Goal: Find contact information: Find contact information

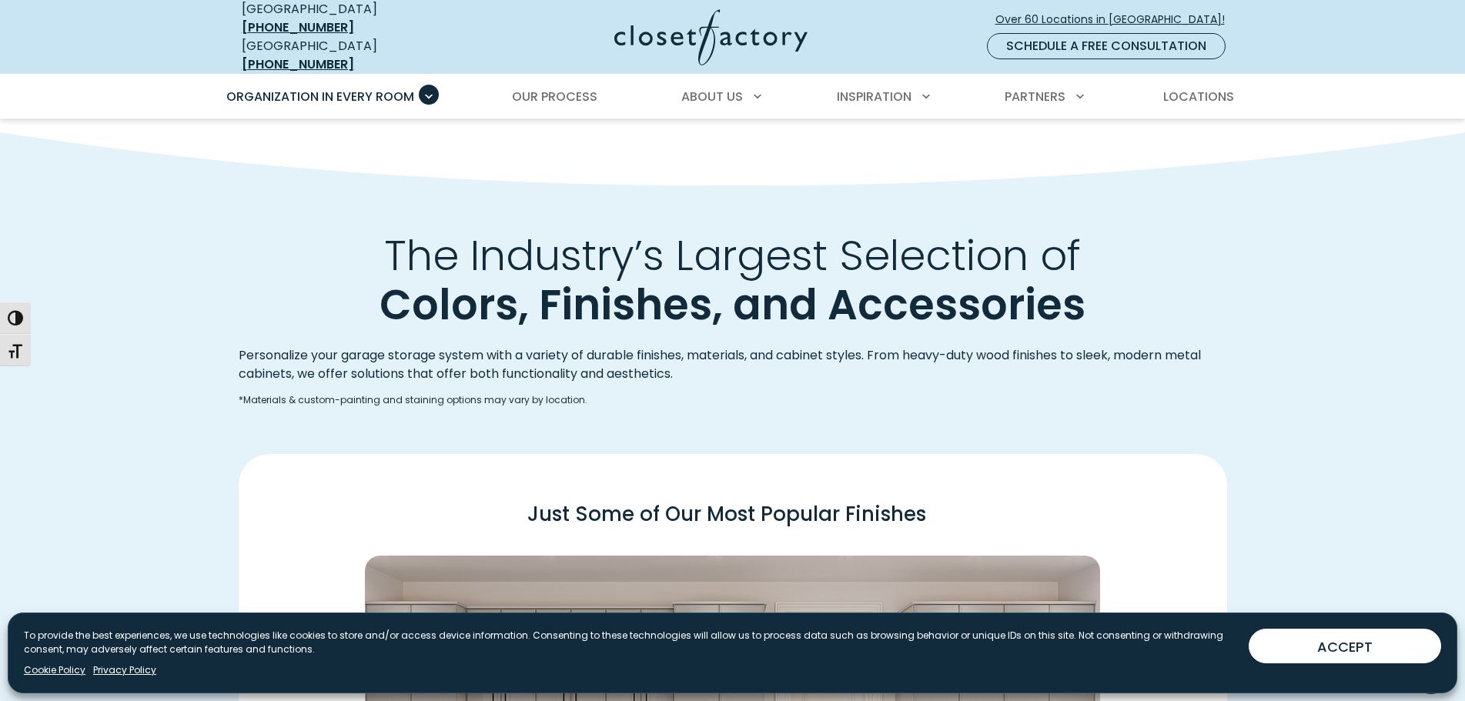
scroll to position [1784, 0]
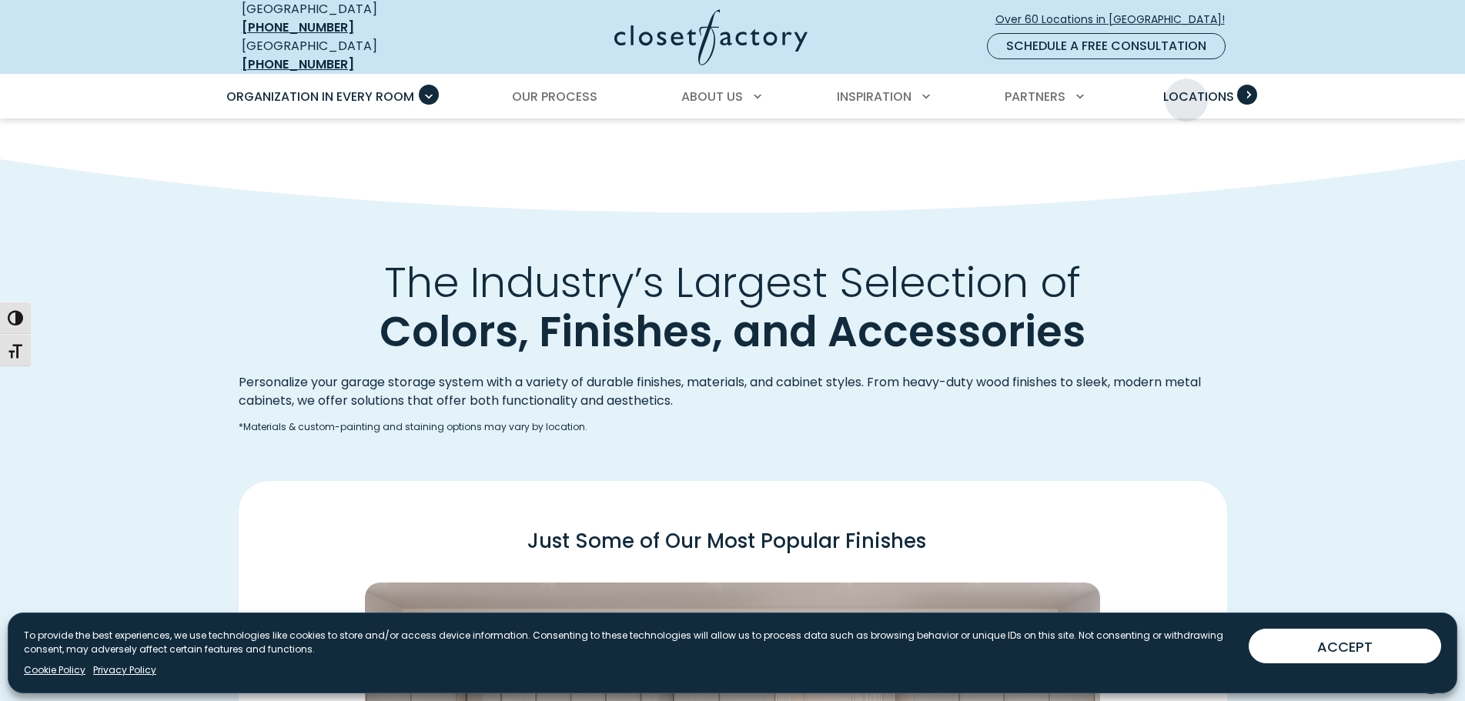
click at [791, 89] on span "Locations" at bounding box center [1198, 97] width 71 height 18
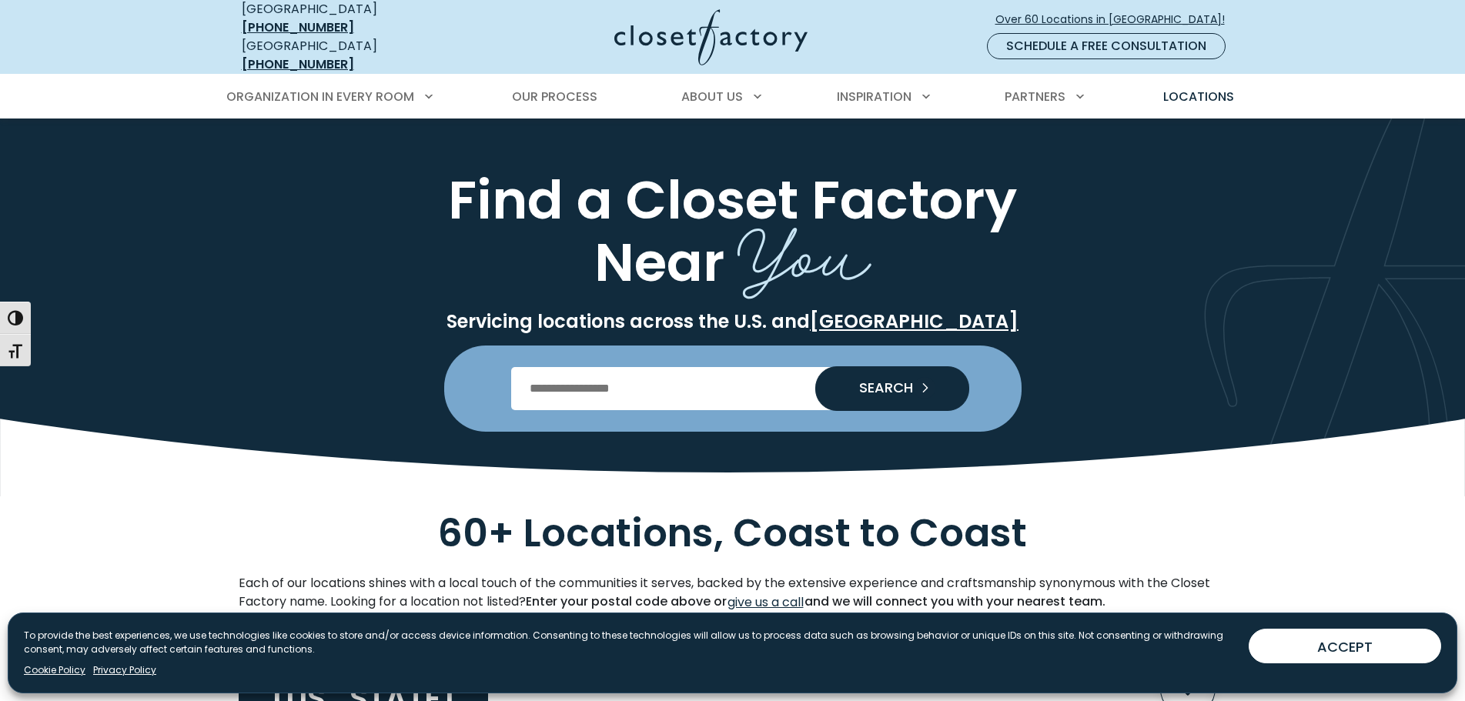
click at [686, 376] on input "Enter Postal Code" at bounding box center [732, 388] width 443 height 43
type input "*******"
click at [851, 381] on span "SEARCH" at bounding box center [880, 388] width 66 height 14
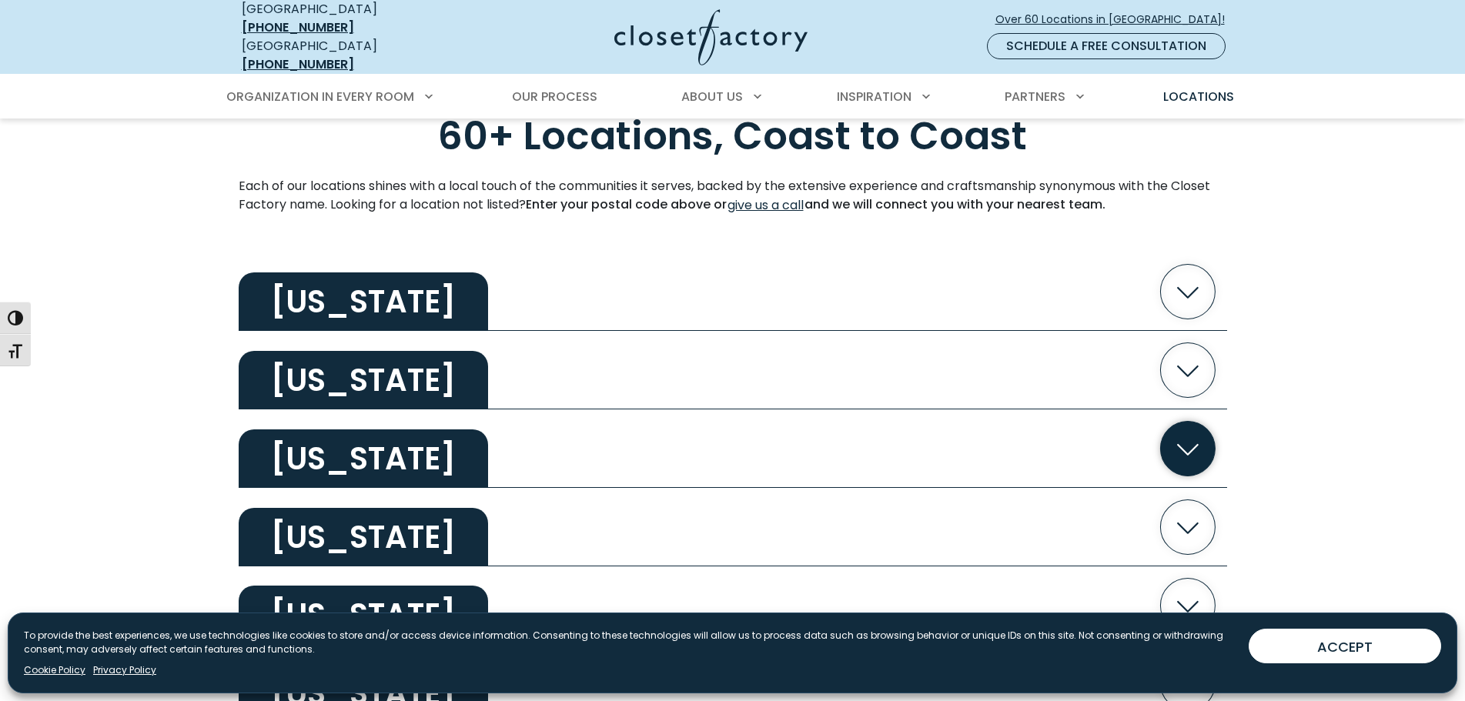
scroll to position [616, 0]
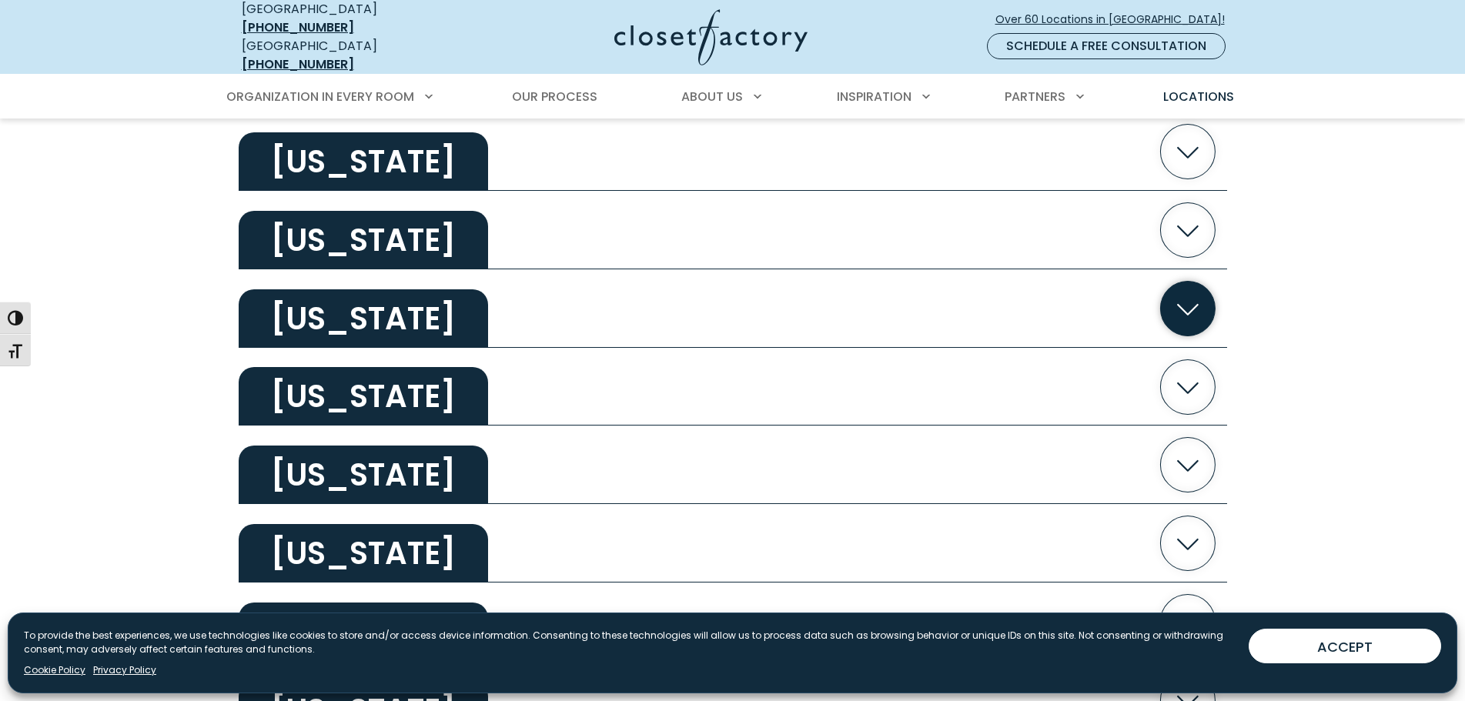
click at [1185, 296] on icon "button" at bounding box center [1187, 308] width 55 height 55
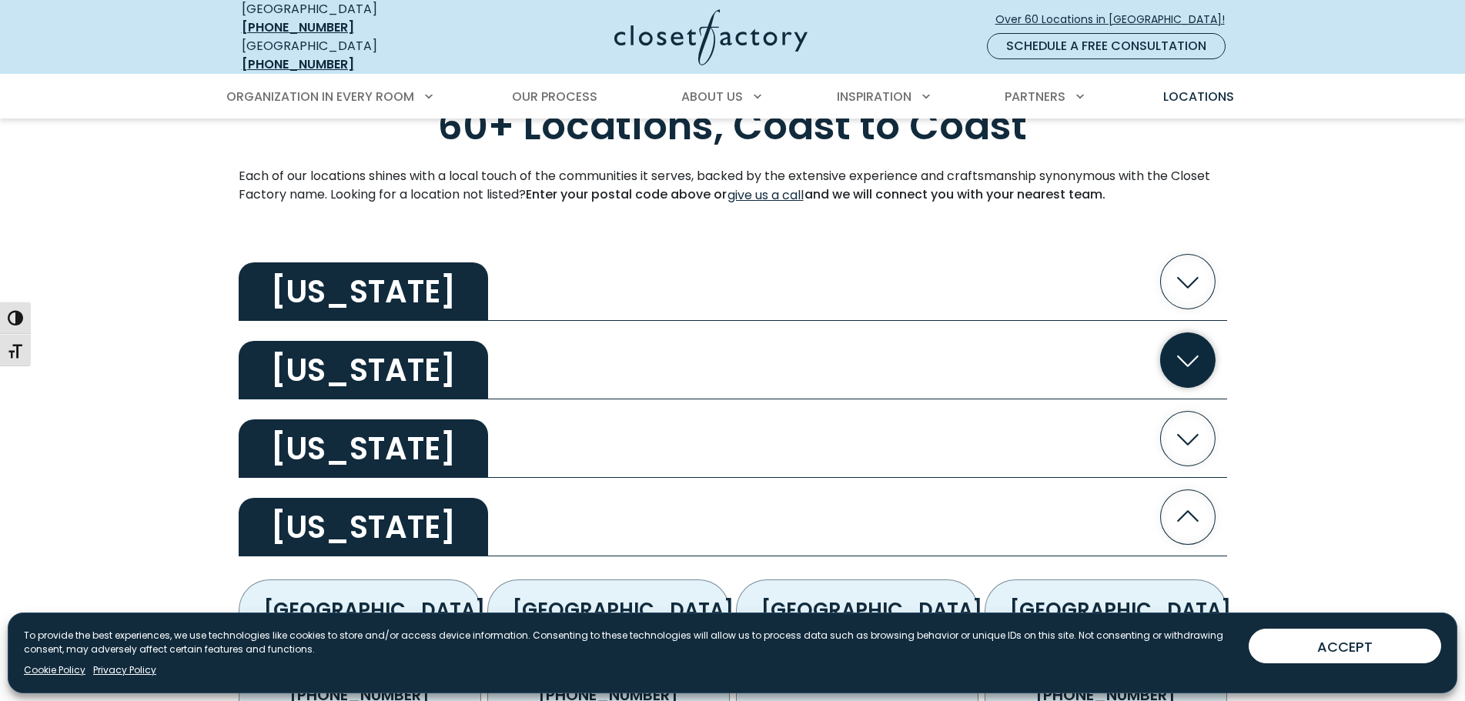
scroll to position [231, 0]
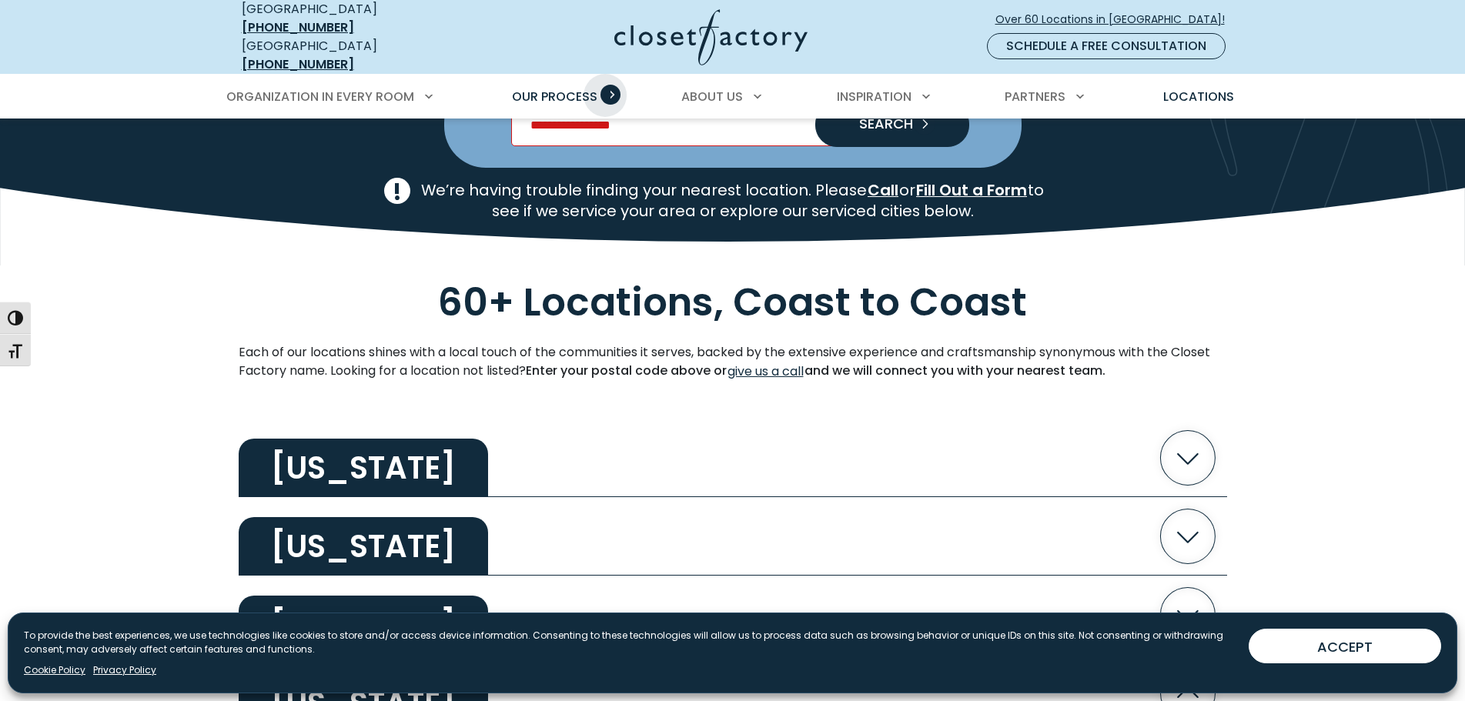
click at [607, 85] on span "Primary Menu" at bounding box center [610, 95] width 20 height 20
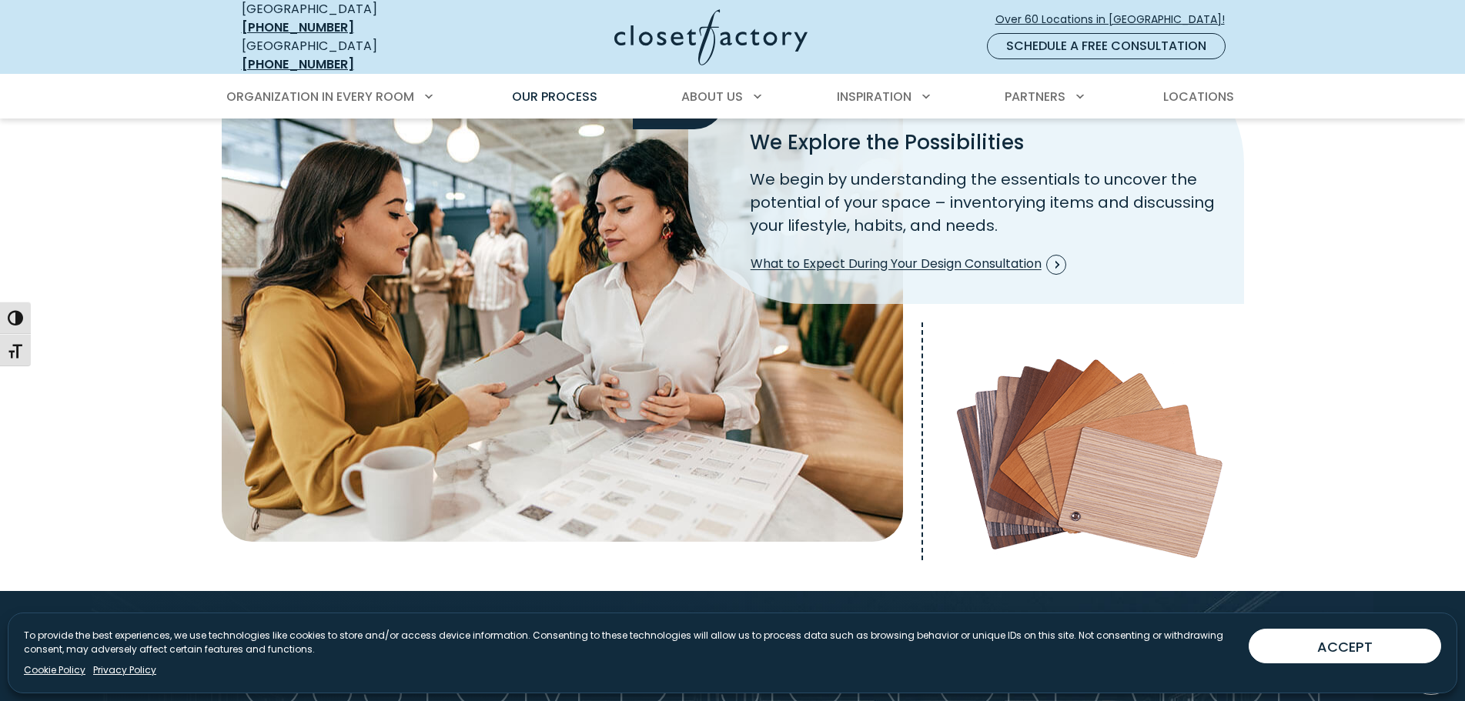
scroll to position [462, 0]
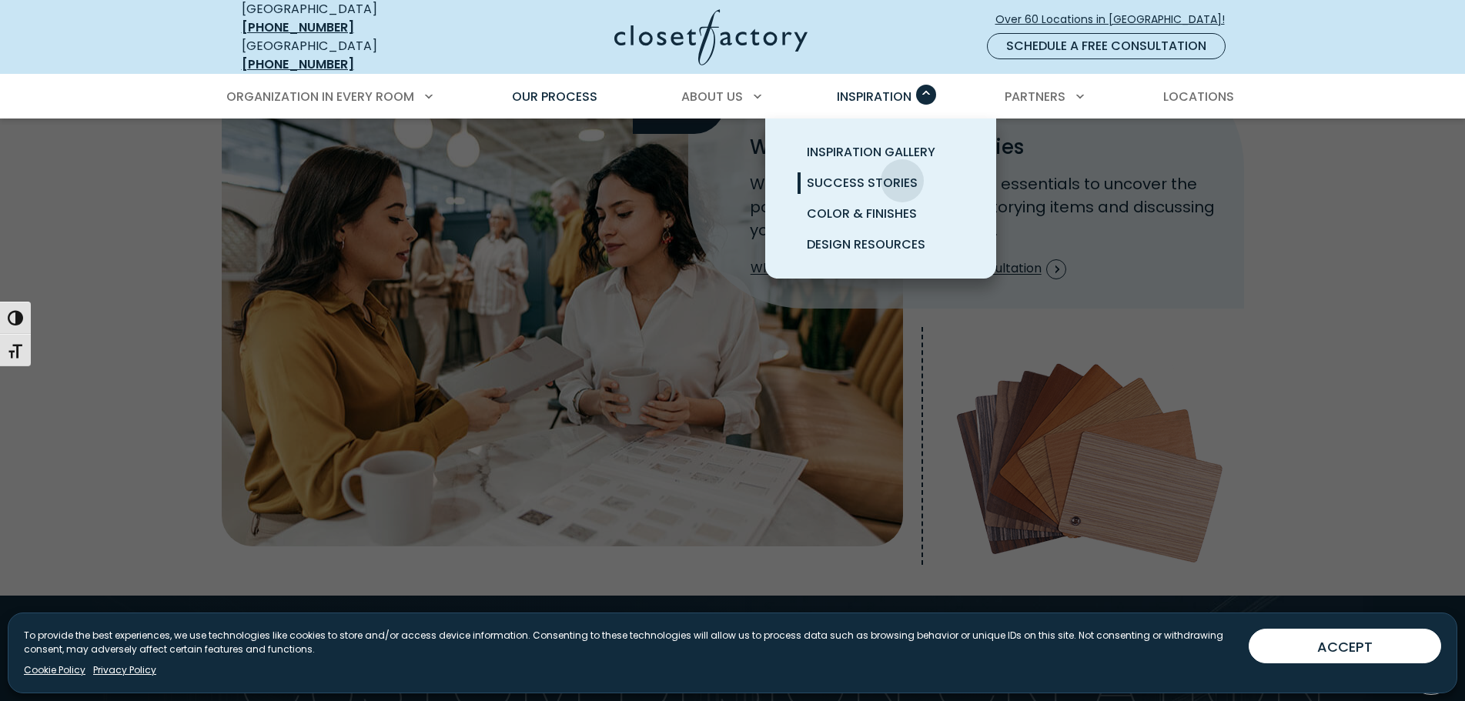
click at [902, 174] on span "Success Stories" at bounding box center [862, 183] width 111 height 18
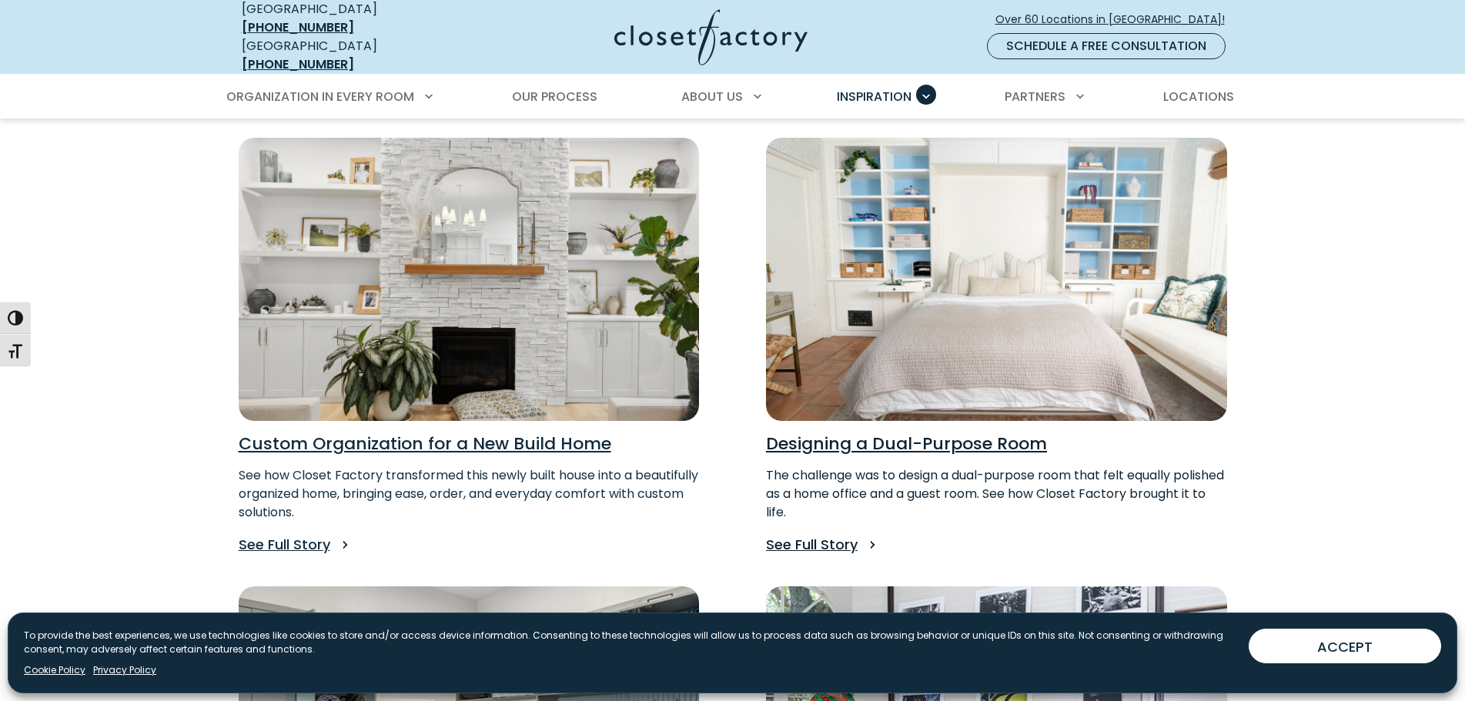
scroll to position [308, 0]
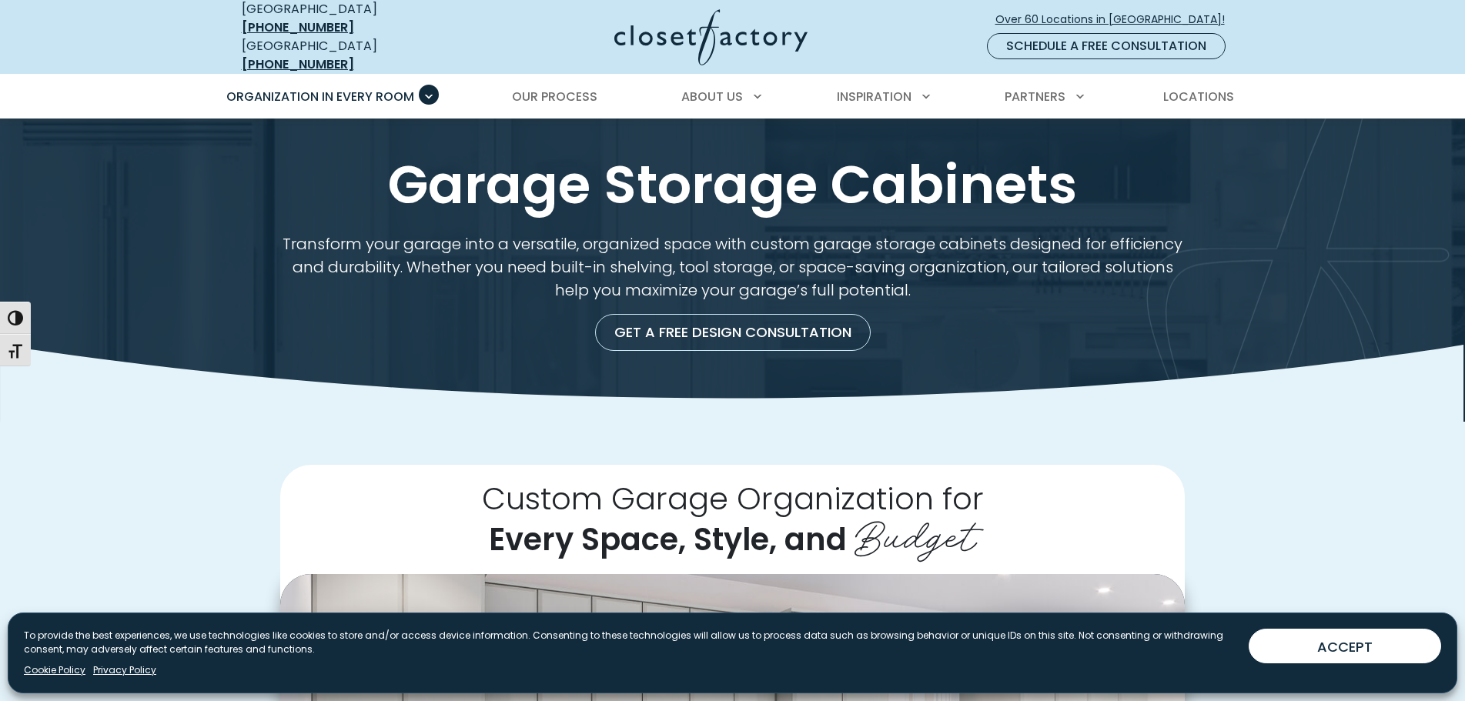
scroll to position [1504, 0]
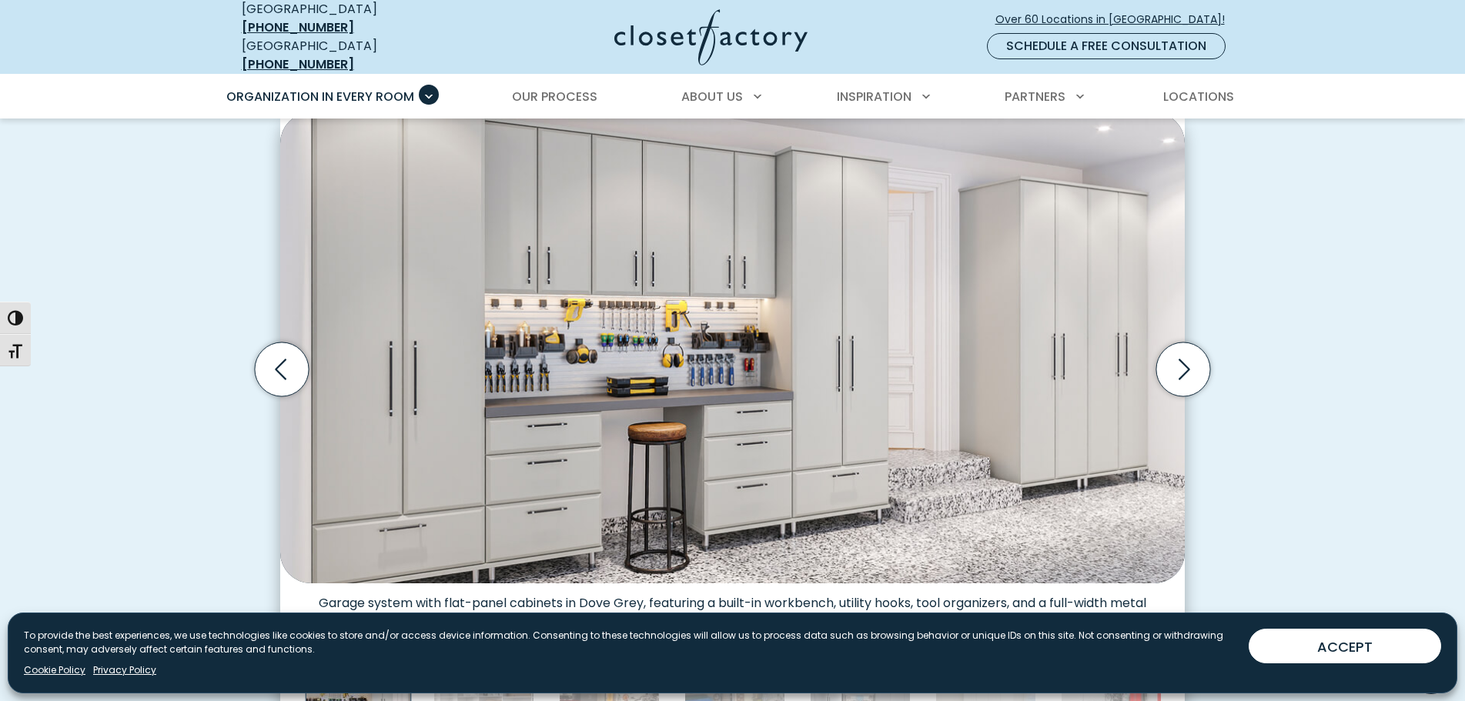
scroll to position [461, 0]
click at [1191, 367] on icon "Next slide" at bounding box center [1183, 370] width 54 height 54
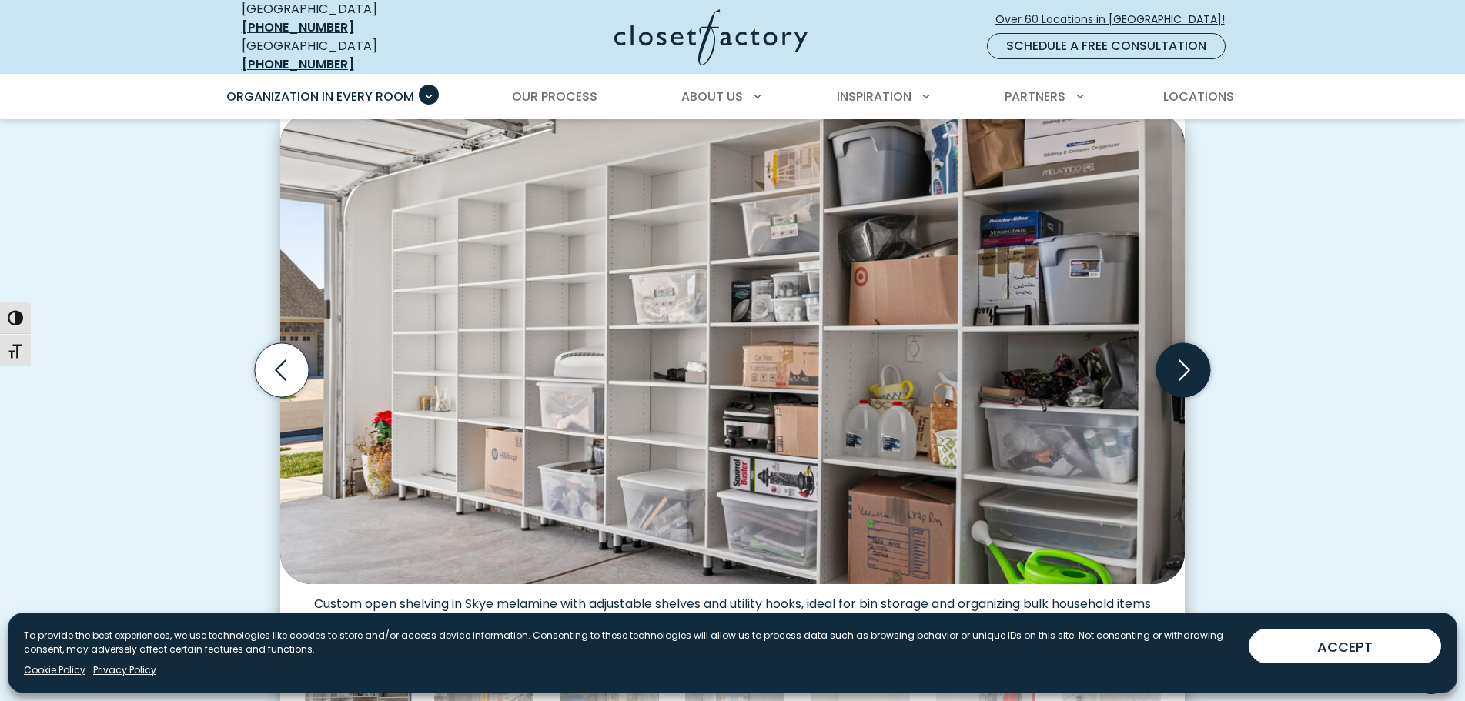
click at [1189, 366] on icon "Next slide" at bounding box center [1183, 370] width 54 height 54
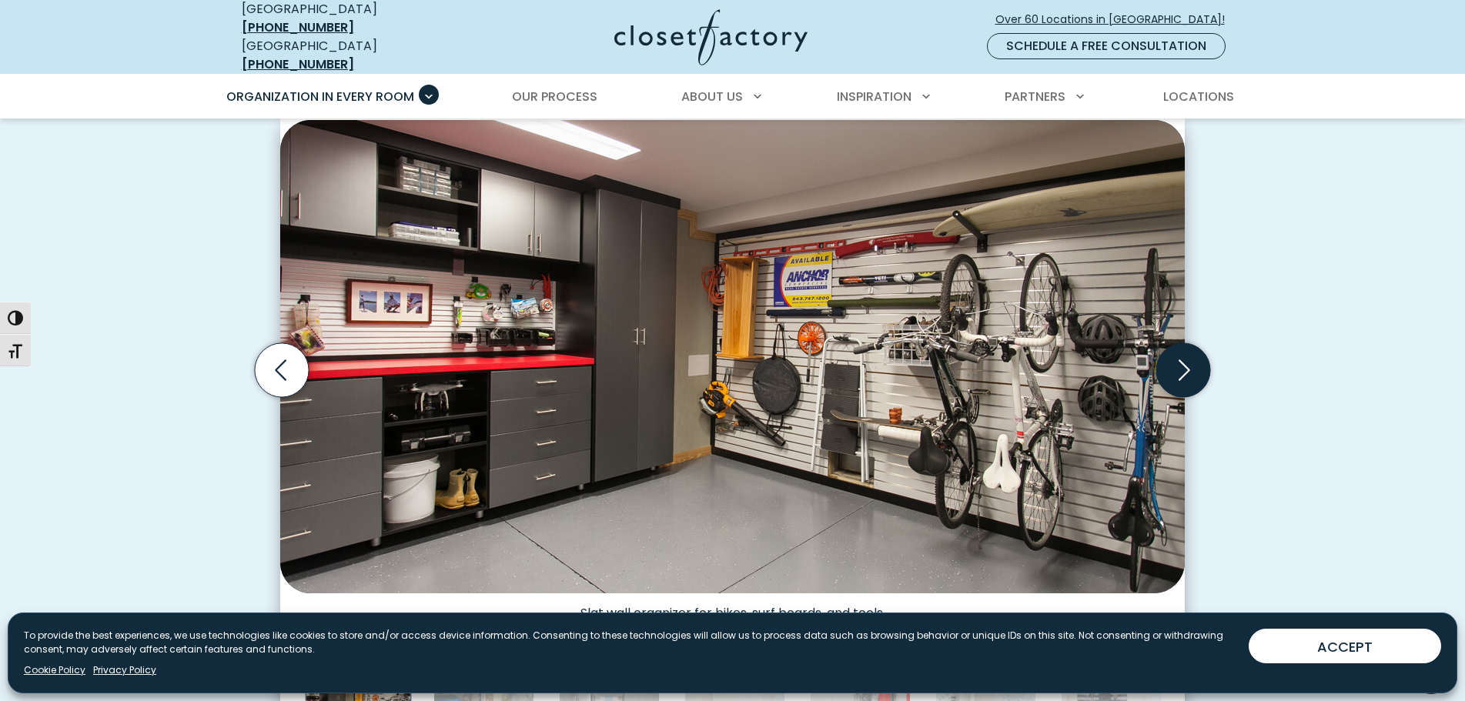
click at [1184, 361] on icon "Next slide" at bounding box center [1183, 370] width 54 height 54
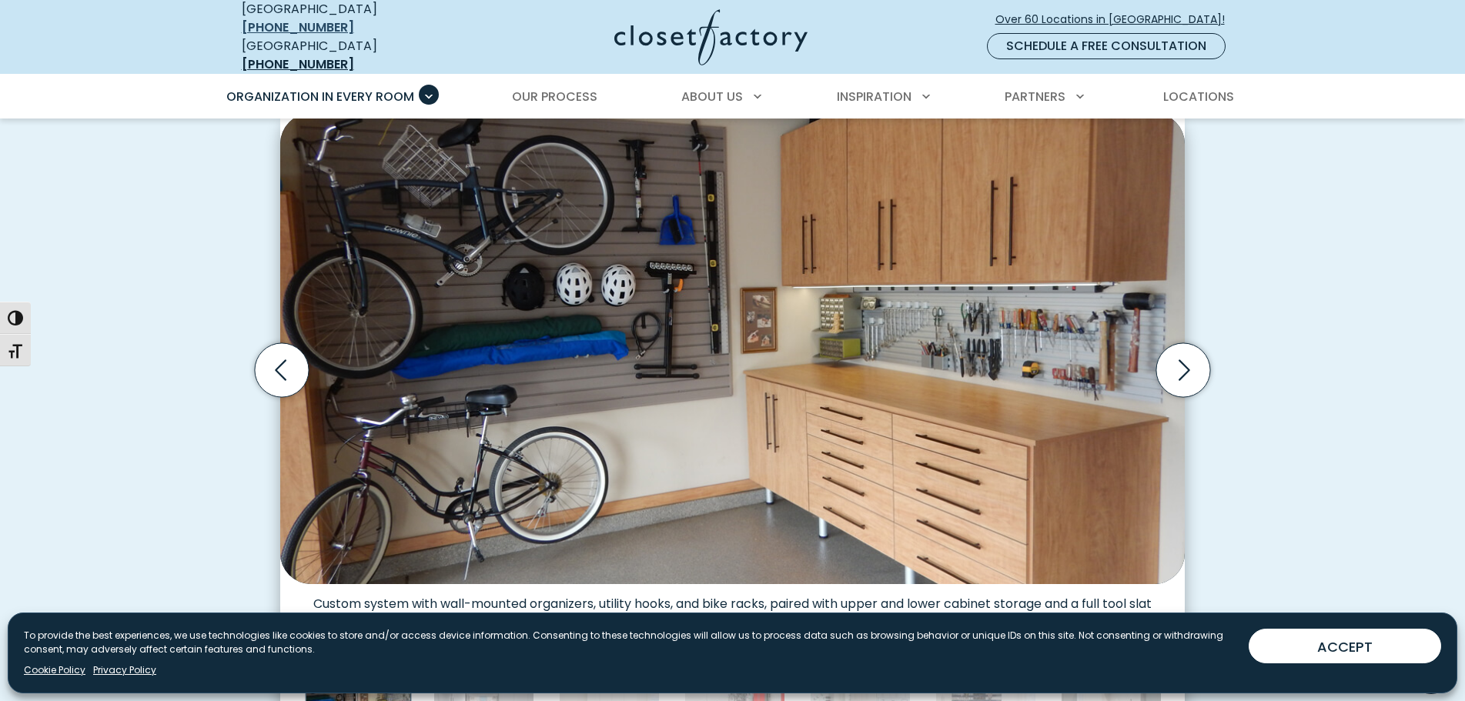
click at [343, 18] on link "[PHONE_NUMBER]" at bounding box center [298, 27] width 112 height 18
click at [342, 19] on link "[PHONE_NUMBER]" at bounding box center [298, 27] width 112 height 18
click at [1188, 360] on icon "Next slide" at bounding box center [1185, 370] width 12 height 21
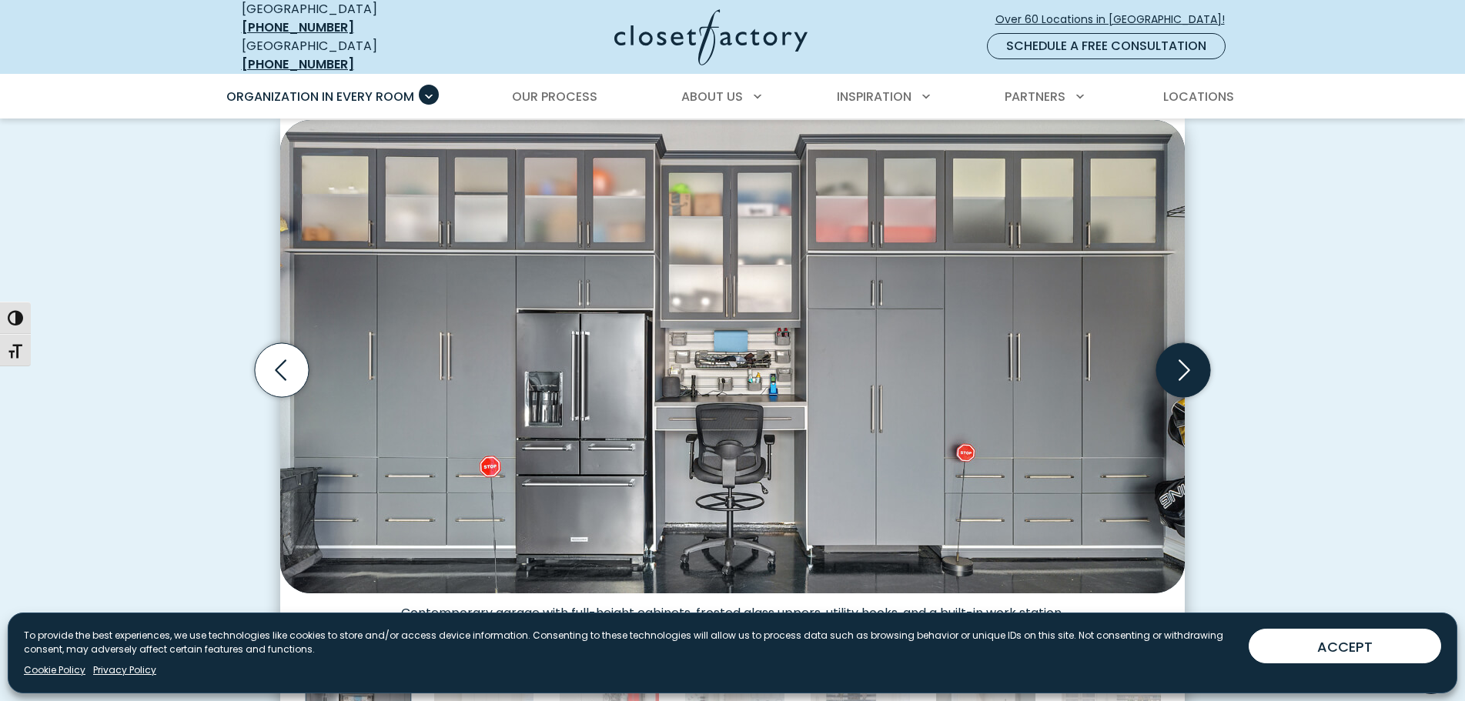
click at [1188, 363] on icon "Next slide" at bounding box center [1183, 370] width 54 height 54
